Goal: Task Accomplishment & Management: Manage account settings

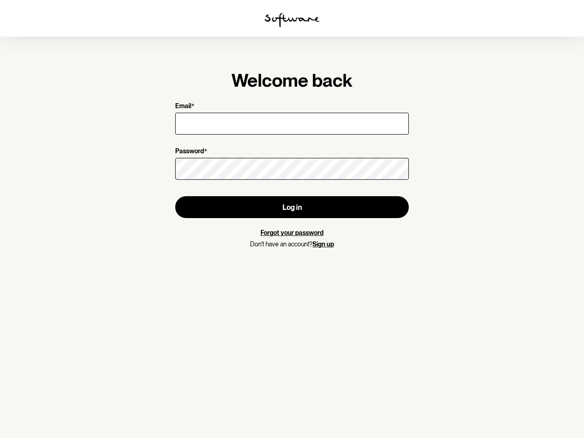
click at [292, 20] on img at bounding box center [292, 20] width 55 height 15
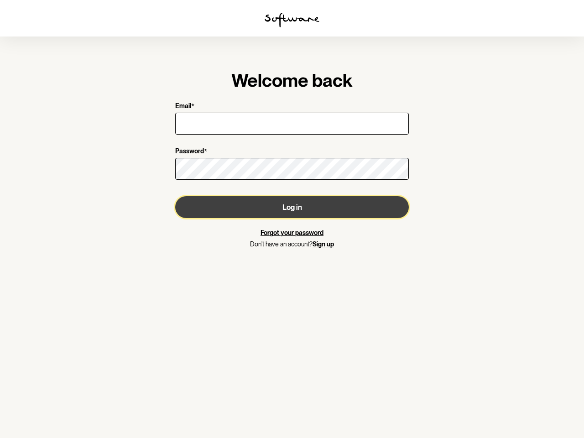
click at [292, 207] on button "Log in" at bounding box center [292, 207] width 234 height 22
